Goal: Find specific page/section: Find specific page/section

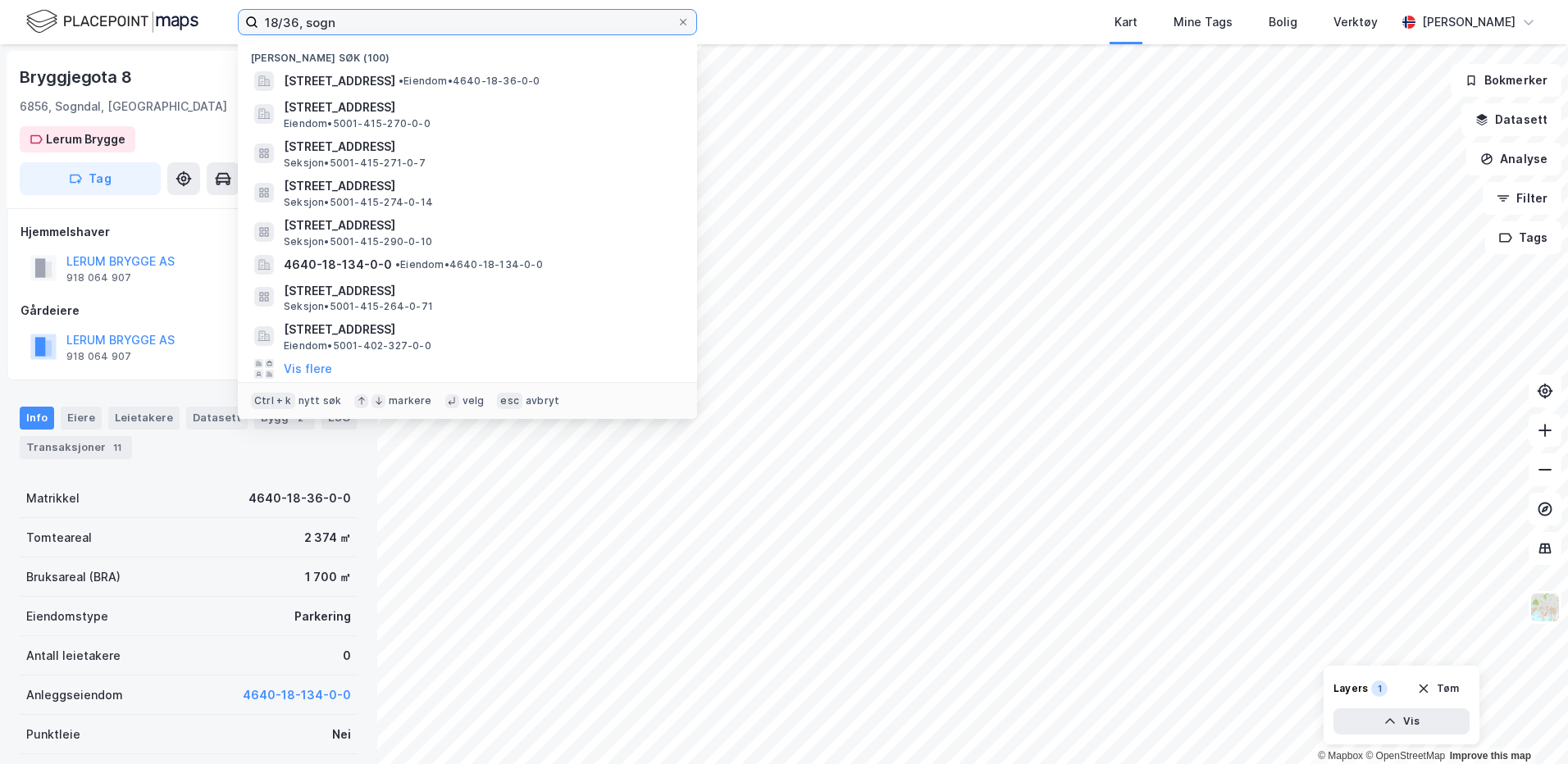
drag, startPoint x: 314, startPoint y: 25, endPoint x: 243, endPoint y: 26, distance: 71.0
click at [243, 26] on label "18/36, sogn" at bounding box center [467, 22] width 459 height 26
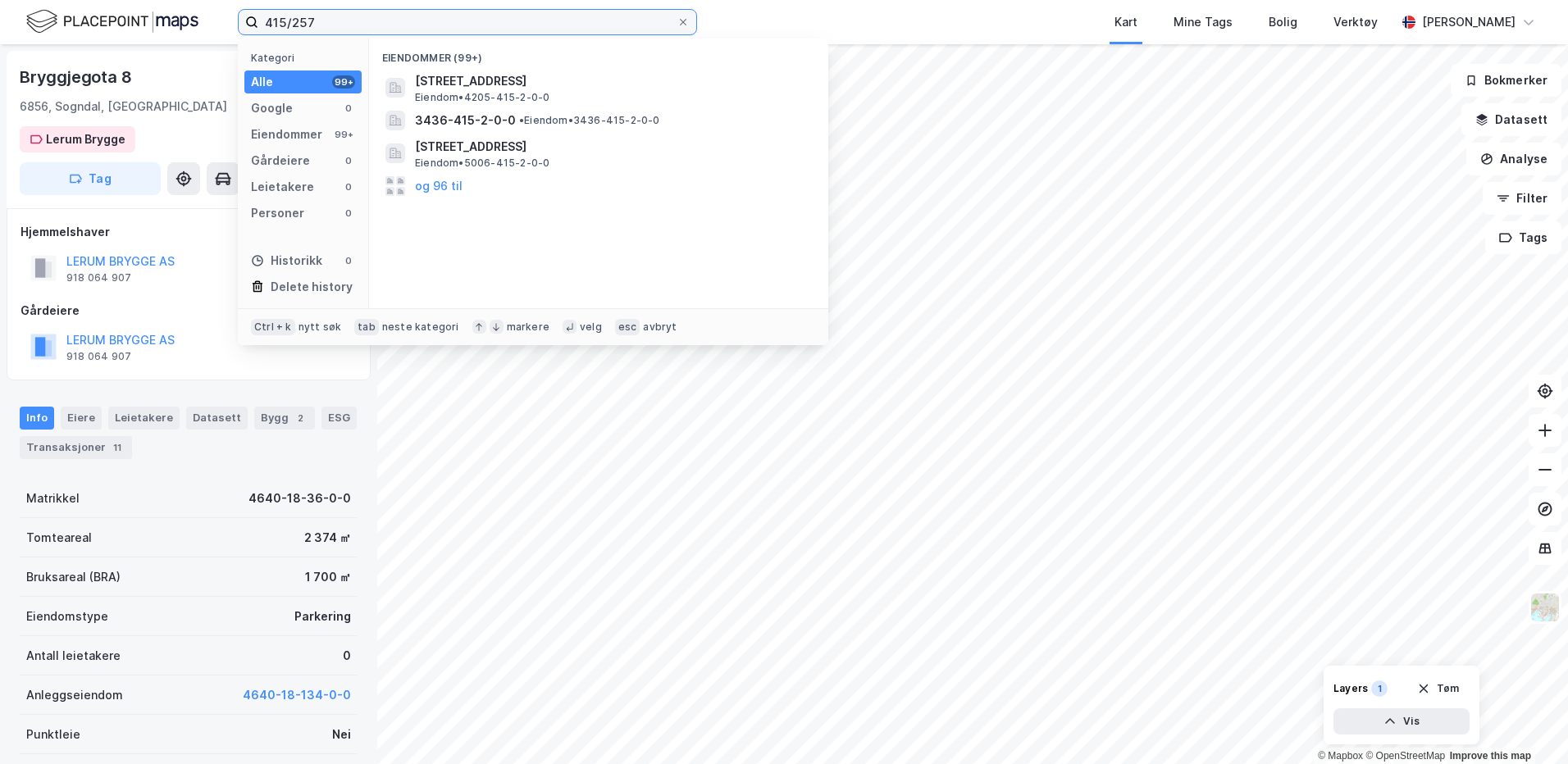
type input "415/257"
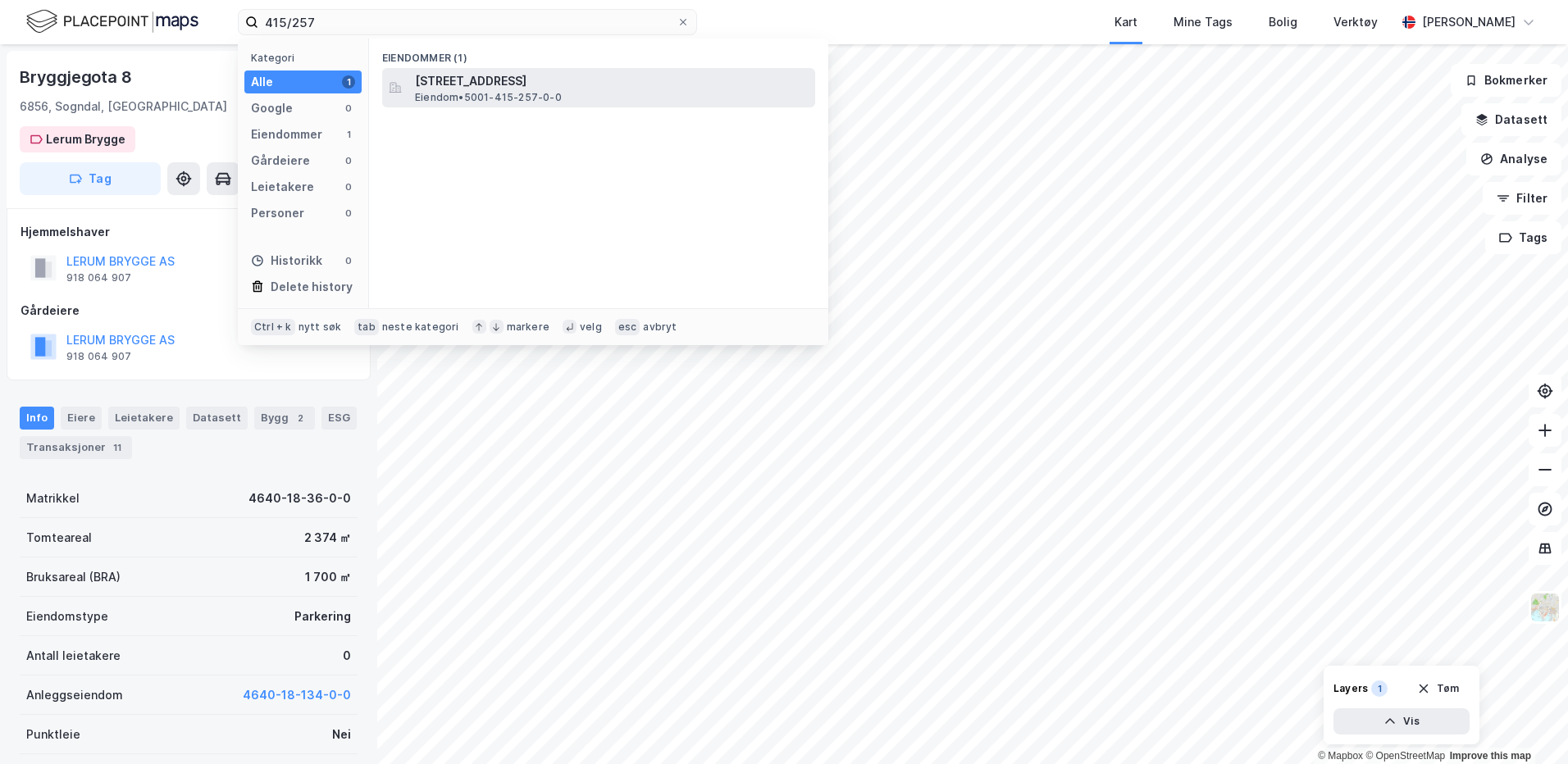
click at [407, 89] on div "[STREET_ADDRESS] Eiendom • 5001-415-257-0-0" at bounding box center [599, 88] width 433 height 40
